Goal: Navigation & Orientation: Find specific page/section

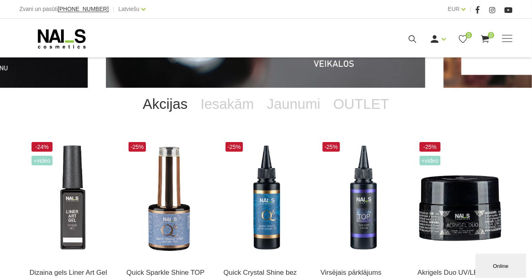
scroll to position [115, 0]
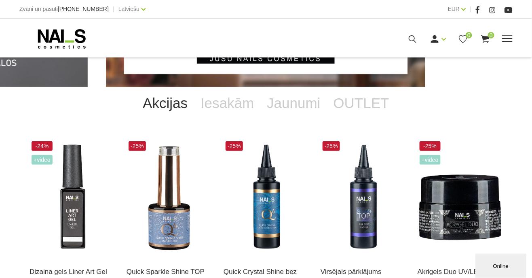
type input "6"
click at [511, 38] on span at bounding box center [507, 38] width 11 height 1
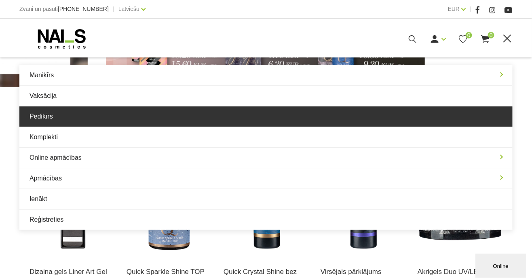
click at [46, 121] on link "Pedikīrs" at bounding box center [265, 116] width 493 height 20
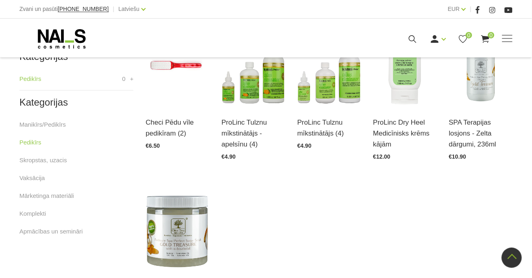
scroll to position [231, 0]
click at [37, 213] on link "Komplekti" at bounding box center [32, 214] width 27 height 10
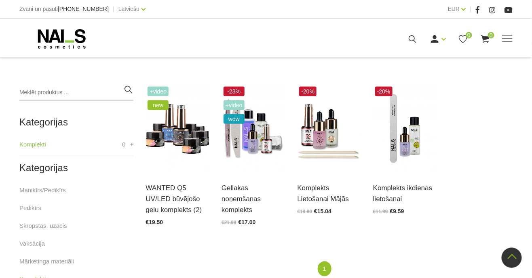
scroll to position [164, 0]
